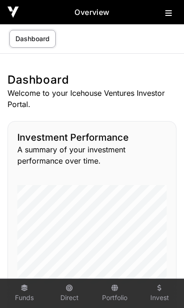
click at [166, 17] on icon at bounding box center [168, 12] width 7 height 7
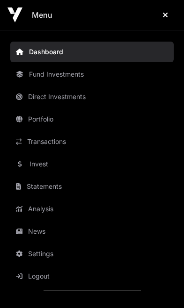
click at [35, 144] on link "Transactions" at bounding box center [91, 141] width 163 height 21
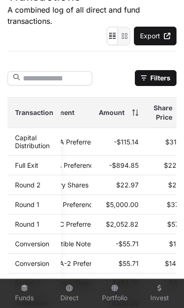
scroll to position [0, 158]
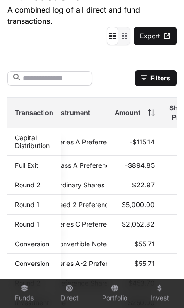
click at [20, 134] on link "Capital Distribution" at bounding box center [32, 142] width 35 height 16
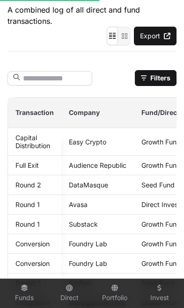
scroll to position [0, 0]
click at [94, 145] on link "Easy Crypto" at bounding box center [87, 142] width 37 height 8
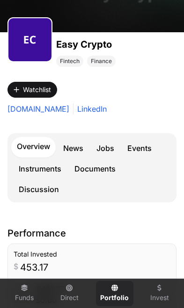
scroll to position [89, 0]
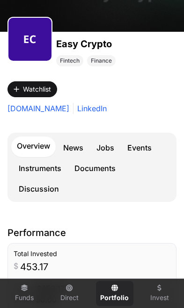
click at [71, 150] on link "News" at bounding box center [72, 147] width 31 height 19
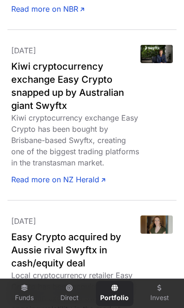
scroll to position [479, 0]
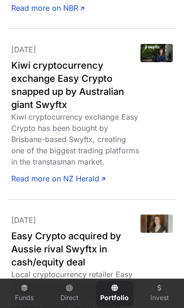
click at [78, 178] on link "Read more on NZ Herald" at bounding box center [58, 178] width 94 height 11
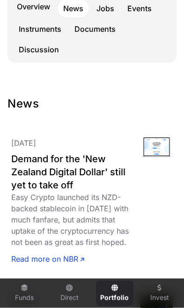
scroll to position [0, 0]
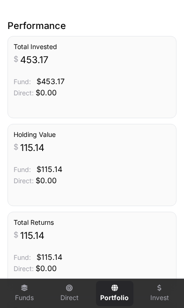
scroll to position [294, 0]
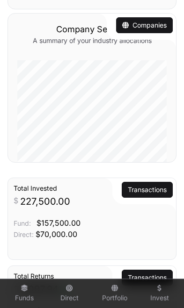
scroll to position [546, 0]
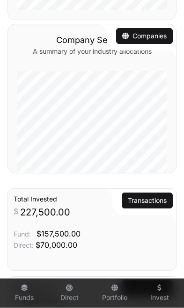
click at [22, 291] on link "Funds" at bounding box center [24, 293] width 37 height 25
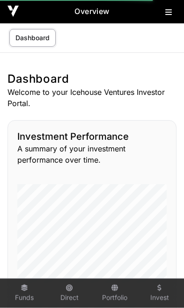
scroll to position [0, 0]
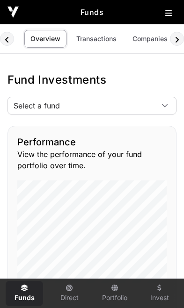
click at [152, 100] on span "Select a fund" at bounding box center [80, 105] width 145 height 17
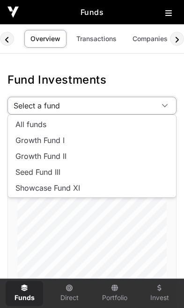
click at [62, 141] on span "Growth Fund I" at bounding box center [39, 139] width 49 height 7
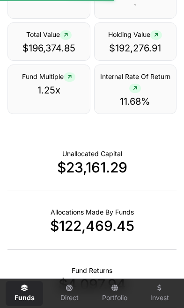
scroll to position [654, 0]
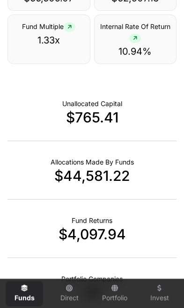
scroll to position [450, 0]
click at [105, 106] on p "Unallocated Capital" at bounding box center [92, 103] width 60 height 9
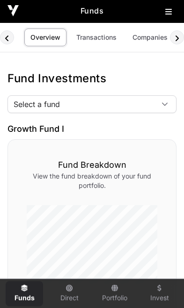
scroll to position [0, 0]
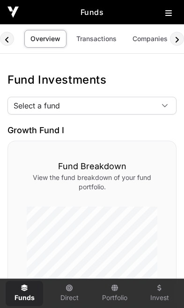
click at [94, 39] on link "Transactions" at bounding box center [96, 39] width 52 height 18
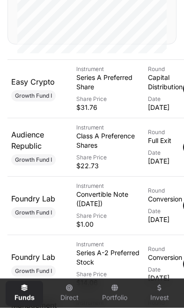
scroll to position [313, 0]
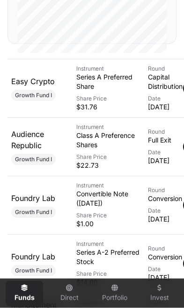
click at [27, 86] on link "Easy Crypto" at bounding box center [32, 81] width 43 height 9
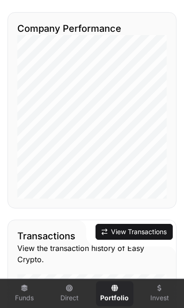
scroll to position [863, 0]
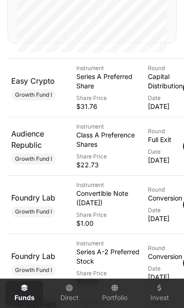
scroll to position [0, 8]
click at [24, 149] on link "Audience Republic" at bounding box center [27, 139] width 33 height 21
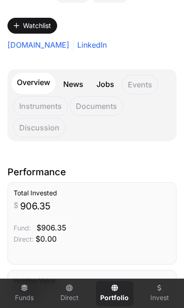
scroll to position [146, 0]
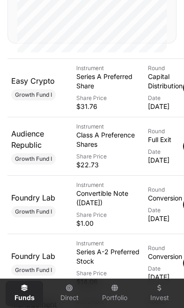
scroll to position [0, 8]
click at [21, 149] on link "Audience Republic" at bounding box center [27, 139] width 33 height 21
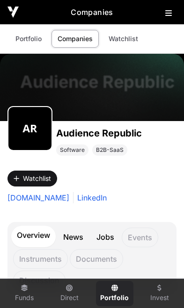
click at [171, 15] on icon at bounding box center [168, 12] width 7 height 7
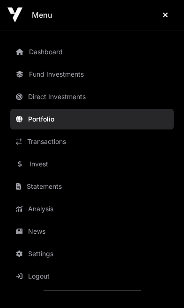
click at [58, 142] on link "Transactions" at bounding box center [91, 141] width 163 height 21
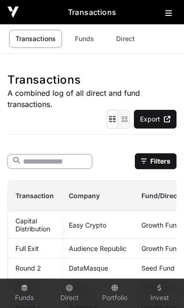
click at [49, 162] on input "text" at bounding box center [49, 161] width 85 height 14
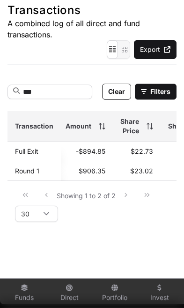
scroll to position [0, 195]
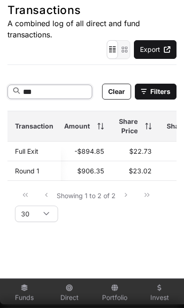
click at [62, 94] on input "***" at bounding box center [49, 92] width 85 height 14
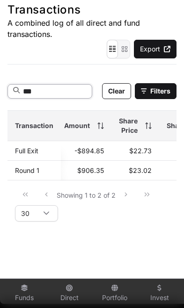
scroll to position [70, 0]
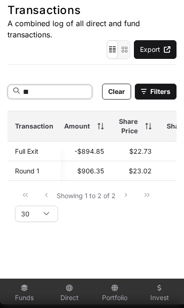
type input "*"
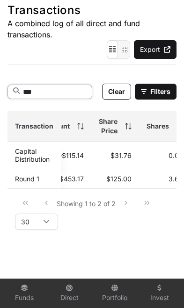
type input "****"
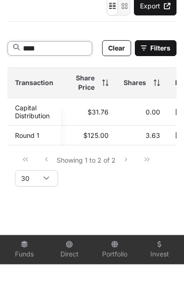
scroll to position [0, 218]
